Goal: Information Seeking & Learning: Check status

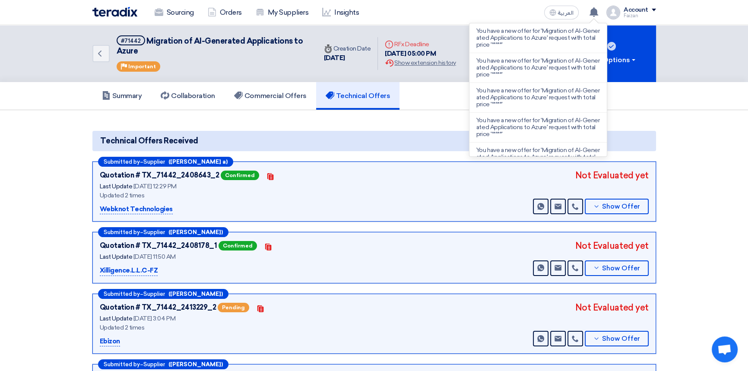
drag, startPoint x: 0, startPoint y: 0, endPoint x: 494, endPoint y: 29, distance: 494.7
click at [490, 29] on p "You have a new offer for 'Migration of AI-Generated Applications to Azure' requ…" at bounding box center [539, 38] width 124 height 21
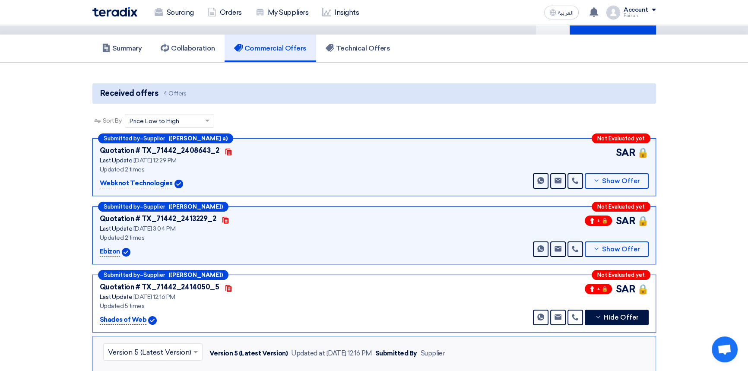
scroll to position [46, 0]
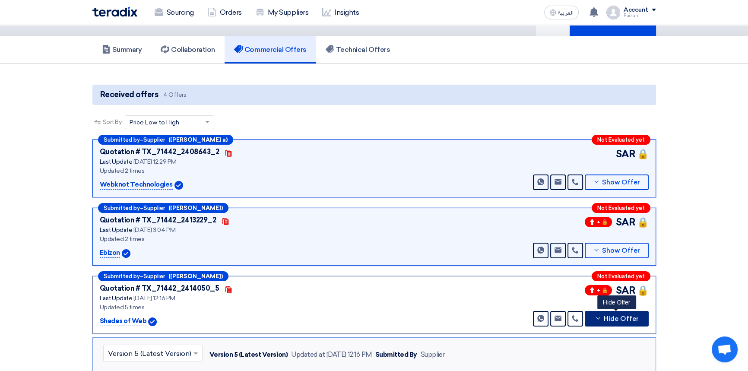
click at [613, 320] on span "Hide Offer" at bounding box center [621, 319] width 35 height 6
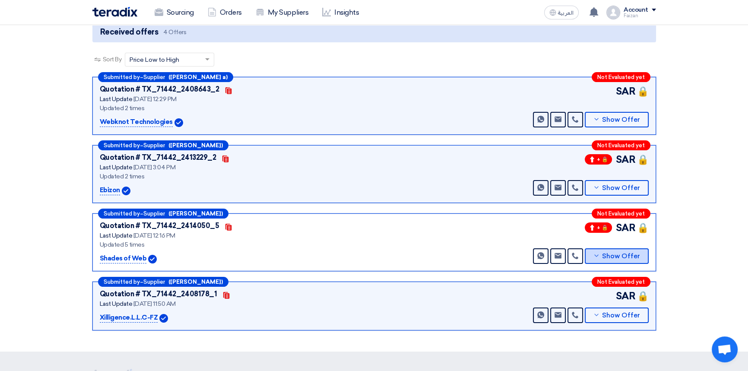
scroll to position [125, 0]
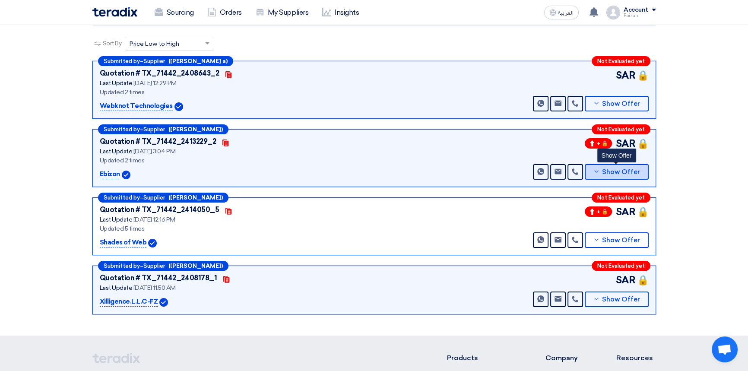
click at [631, 169] on span "Show Offer" at bounding box center [621, 172] width 38 height 6
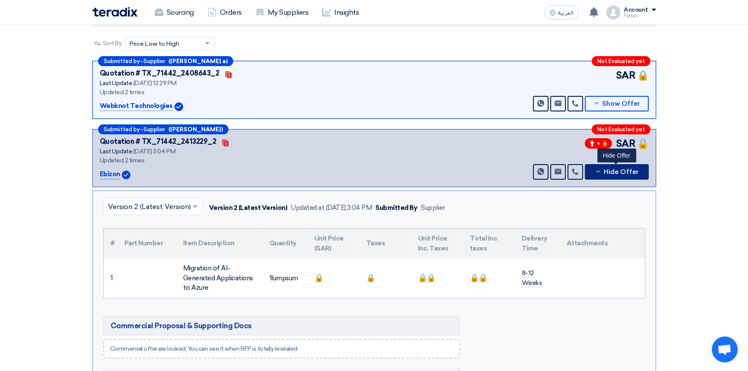
click at [631, 169] on span "Hide Offer" at bounding box center [621, 172] width 35 height 6
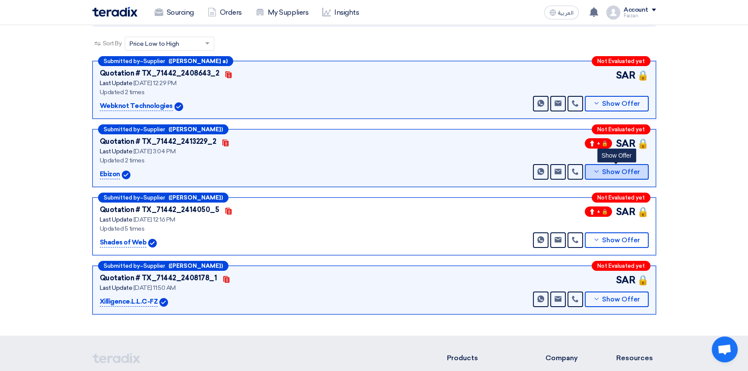
click at [631, 169] on span "Show Offer" at bounding box center [621, 172] width 38 height 6
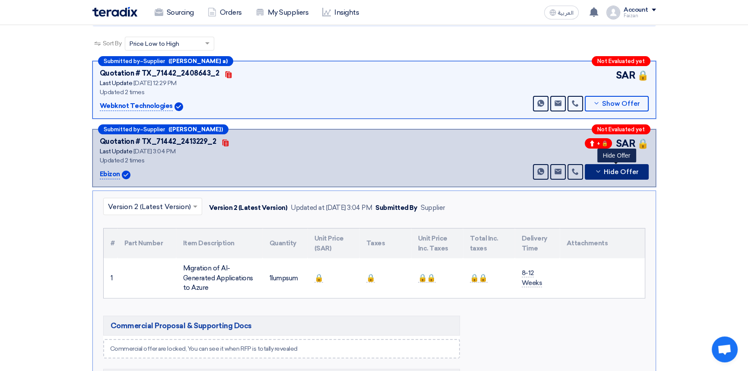
click at [631, 169] on span "Hide Offer" at bounding box center [621, 172] width 35 height 6
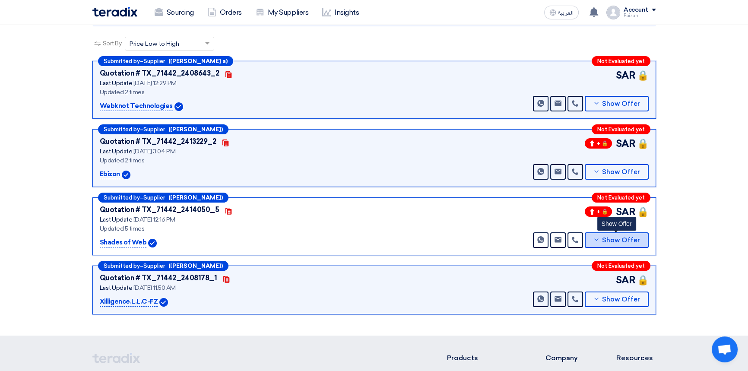
click at [616, 243] on button "Show Offer" at bounding box center [617, 240] width 64 height 16
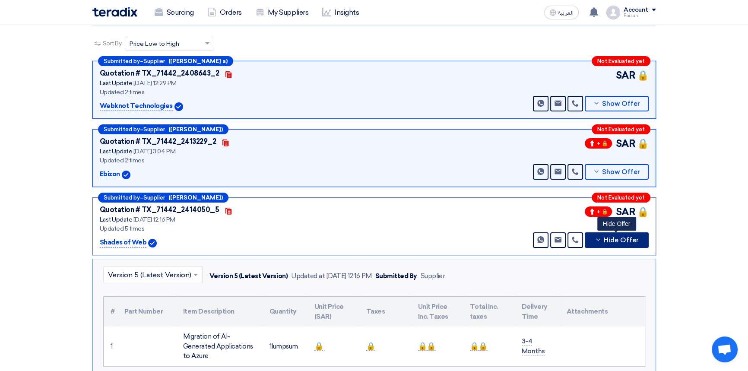
click at [616, 243] on button "Hide Offer" at bounding box center [617, 240] width 64 height 16
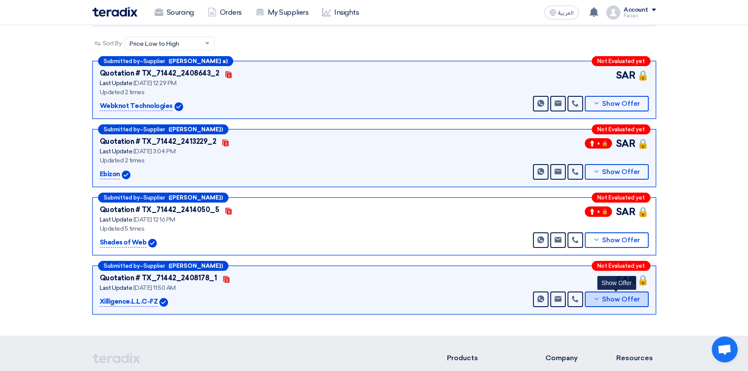
click at [614, 302] on span "Show Offer" at bounding box center [621, 299] width 38 height 6
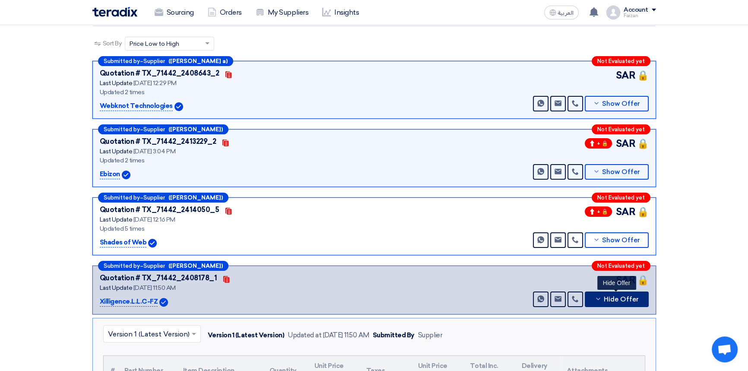
click at [614, 302] on span "Hide Offer" at bounding box center [621, 299] width 35 height 6
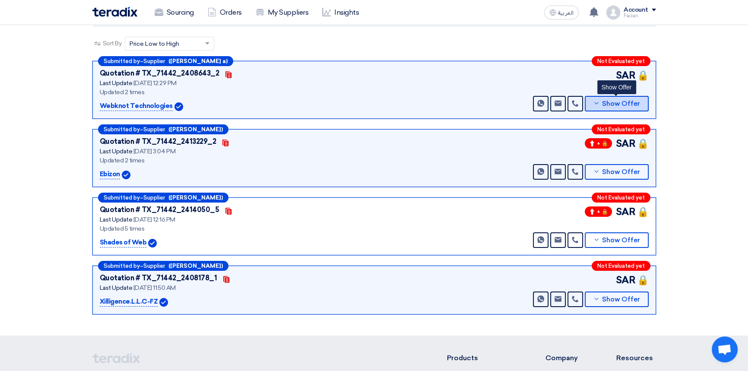
click at [616, 103] on span "Show Offer" at bounding box center [621, 104] width 38 height 6
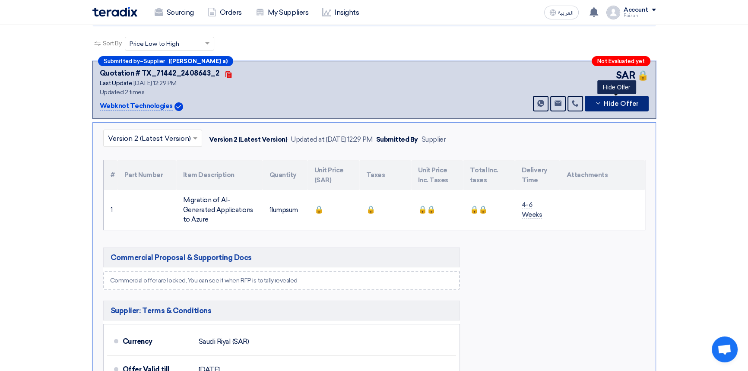
click at [616, 103] on span "Hide Offer" at bounding box center [621, 104] width 35 height 6
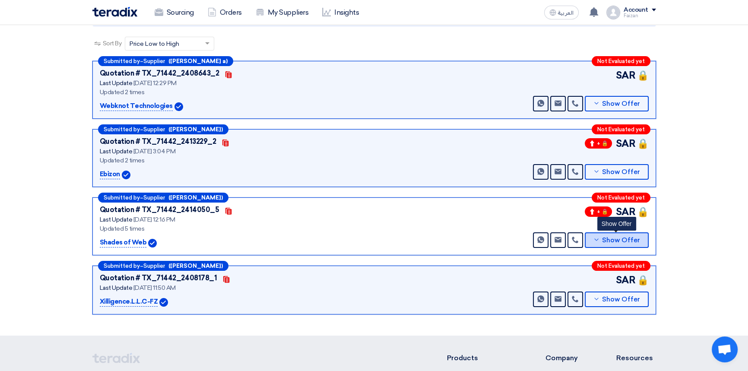
click at [625, 235] on button "Show Offer" at bounding box center [617, 240] width 64 height 16
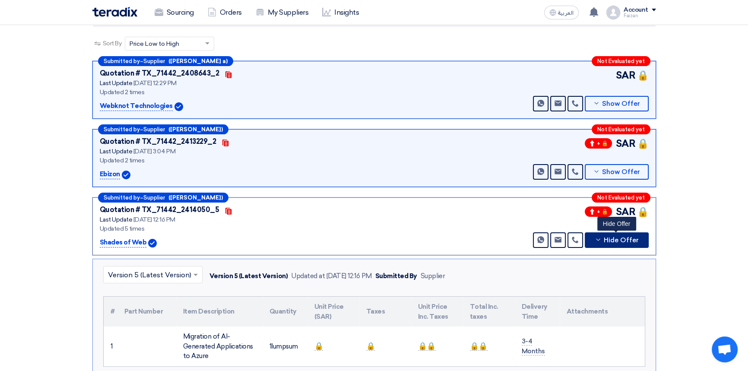
click at [624, 237] on span "Hide Offer" at bounding box center [621, 240] width 35 height 6
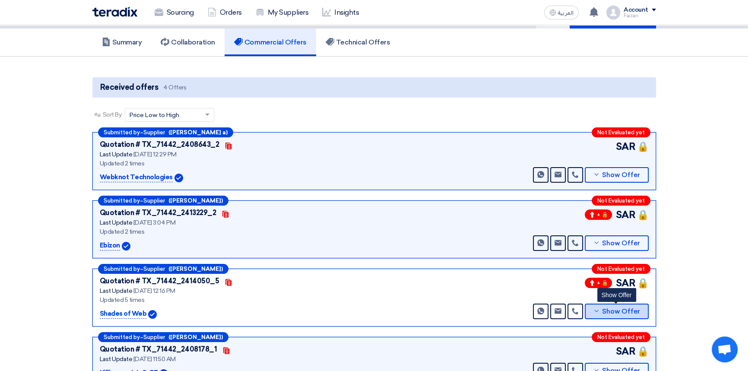
scroll to position [0, 0]
